Goal: Task Accomplishment & Management: Manage account settings

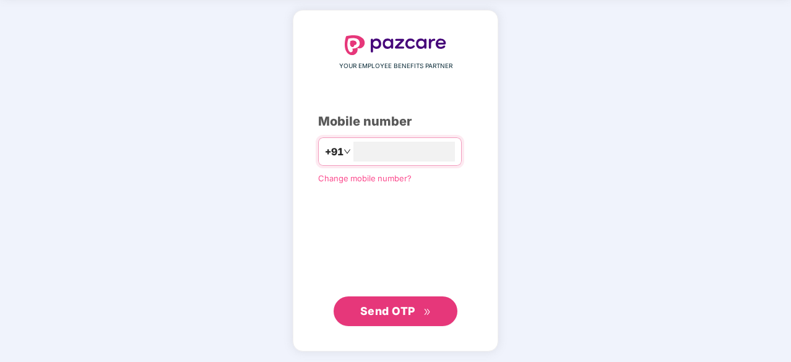
type input "**********"
click at [397, 310] on span "Send OTP" at bounding box center [387, 310] width 55 height 13
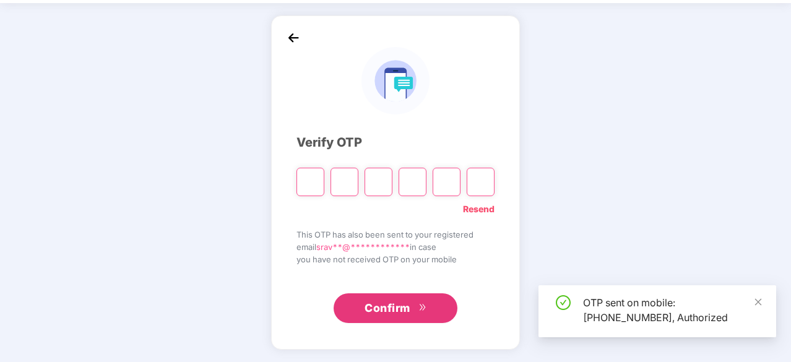
scroll to position [41, 0]
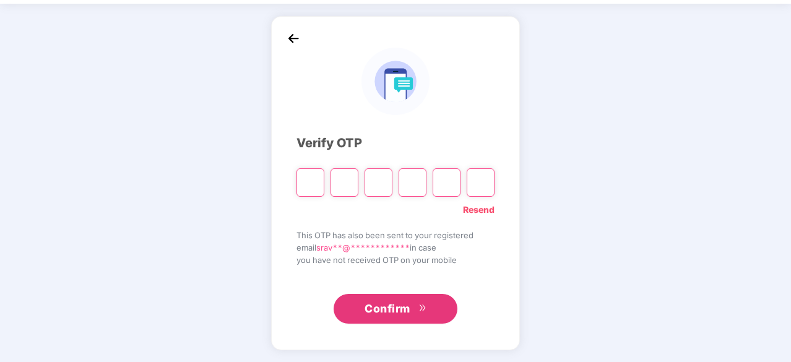
type input "*"
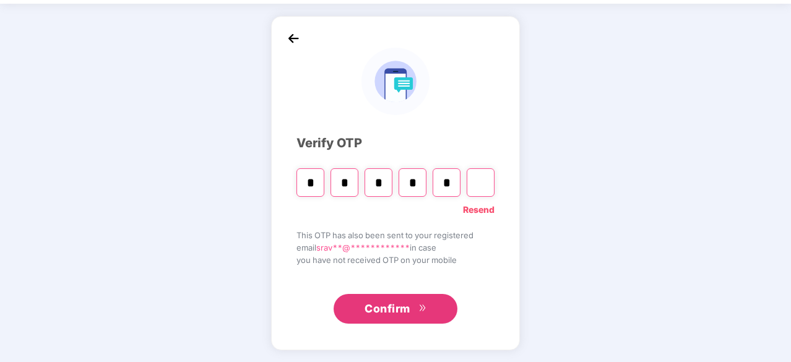
type input "*"
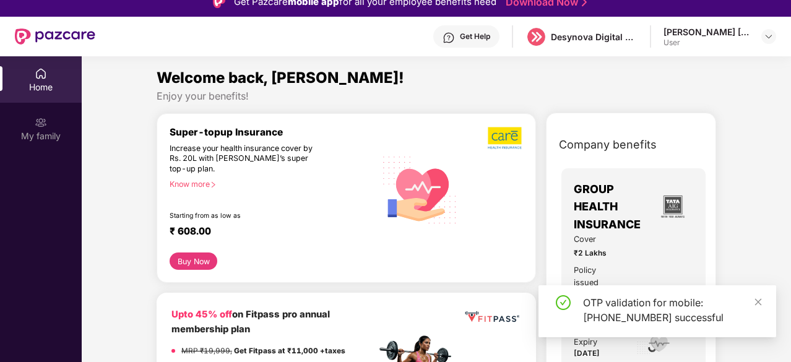
scroll to position [0, 0]
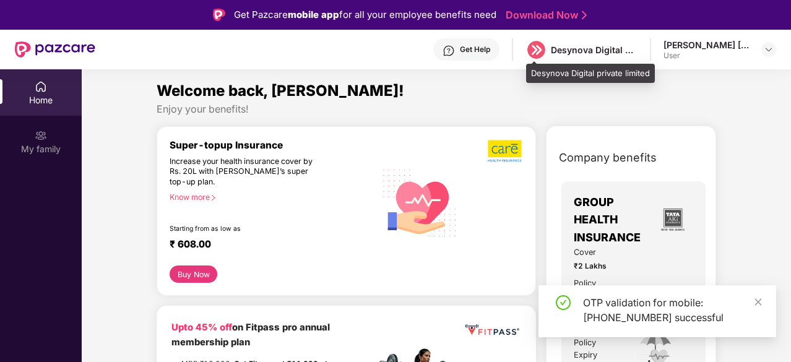
click at [580, 56] on div "Desynova Digital private limited" at bounding box center [581, 50] width 112 height 22
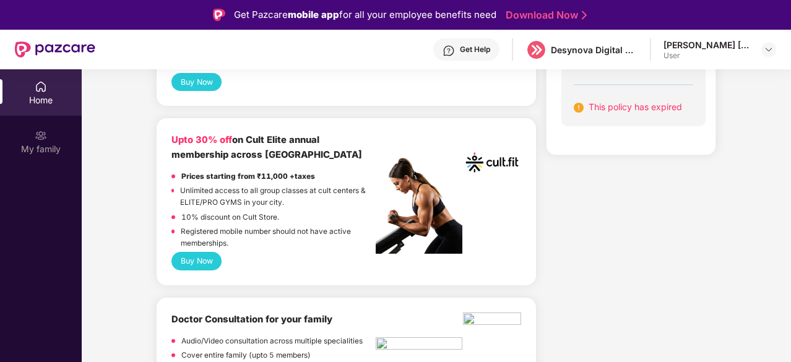
scroll to position [309, 0]
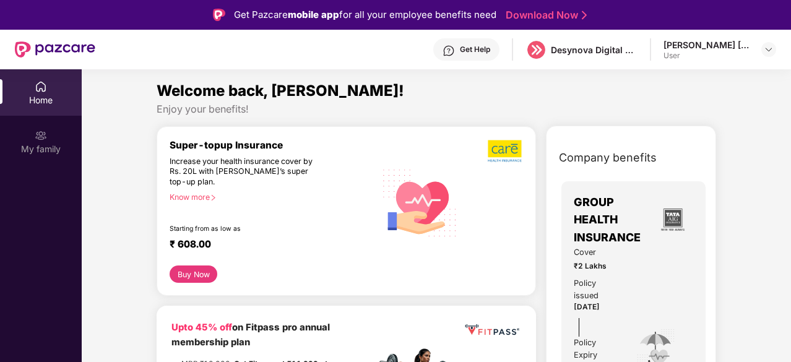
click at [692, 48] on div "[PERSON_NAME] [PERSON_NAME]" at bounding box center [706, 45] width 87 height 12
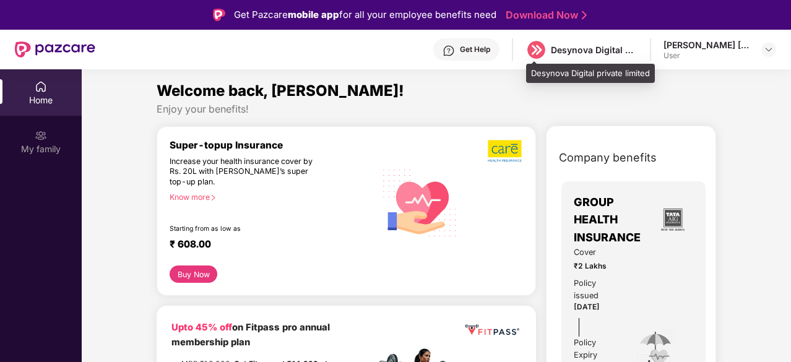
click at [600, 55] on div "Desynova Digital private limited" at bounding box center [594, 50] width 87 height 12
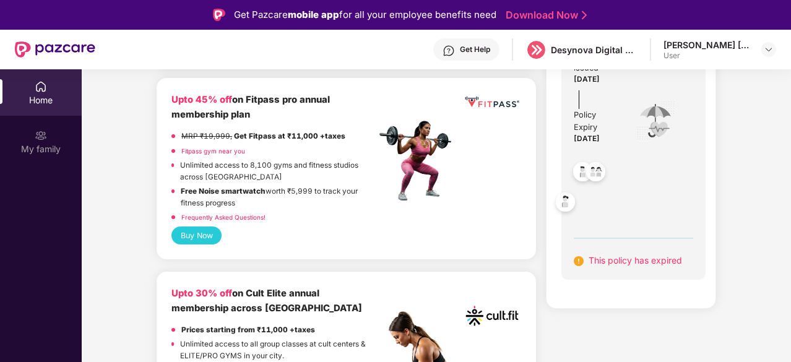
scroll to position [230, 0]
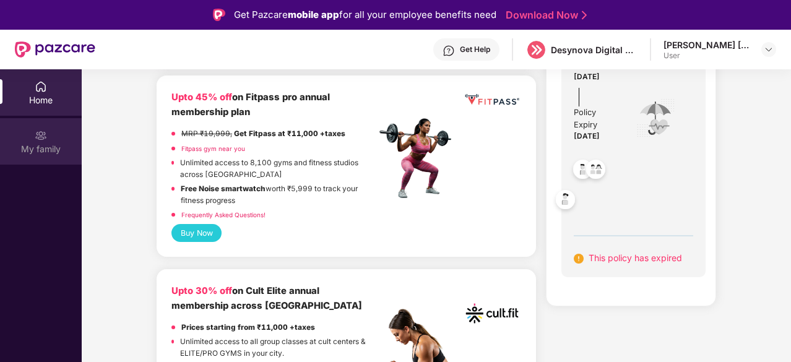
click at [33, 152] on div "My family" at bounding box center [41, 149] width 82 height 12
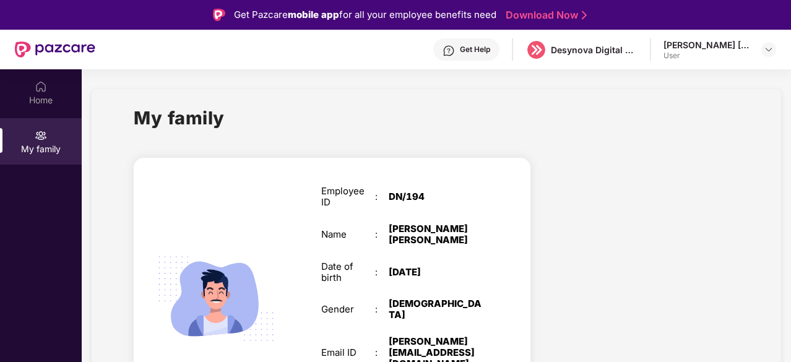
click at [696, 41] on div "[PERSON_NAME] [PERSON_NAME]" at bounding box center [706, 45] width 87 height 12
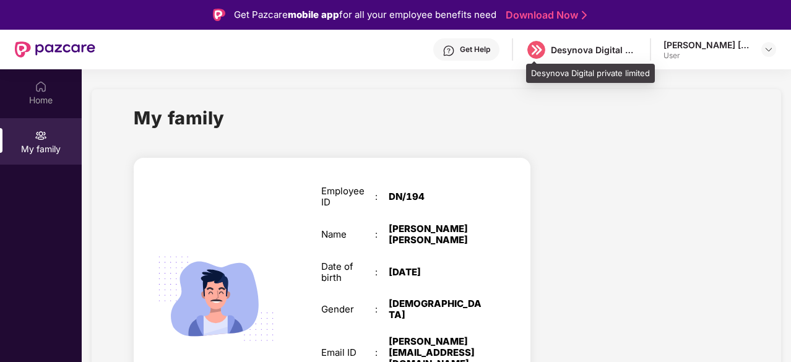
click at [597, 46] on div "Desynova Digital private limited" at bounding box center [594, 50] width 87 height 12
